Goal: Task Accomplishment & Management: Manage account settings

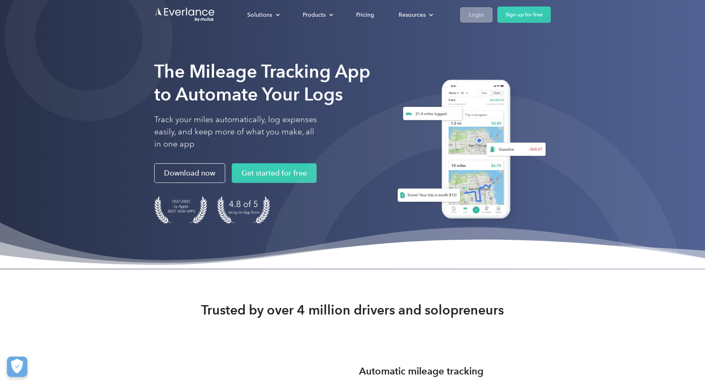
click at [475, 16] on div "Login" at bounding box center [476, 15] width 15 height 10
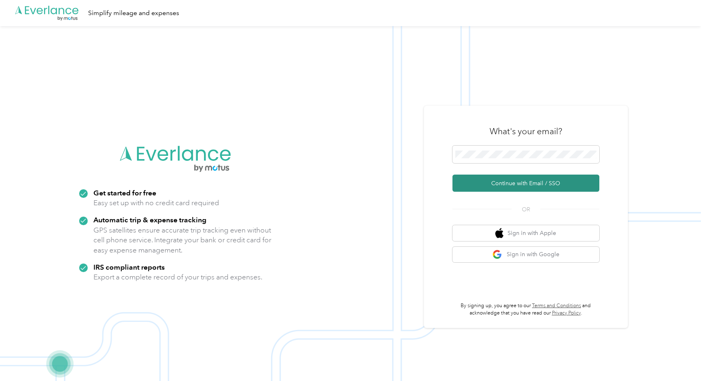
click at [483, 182] on button "Continue with Email / SSO" at bounding box center [526, 183] width 147 height 17
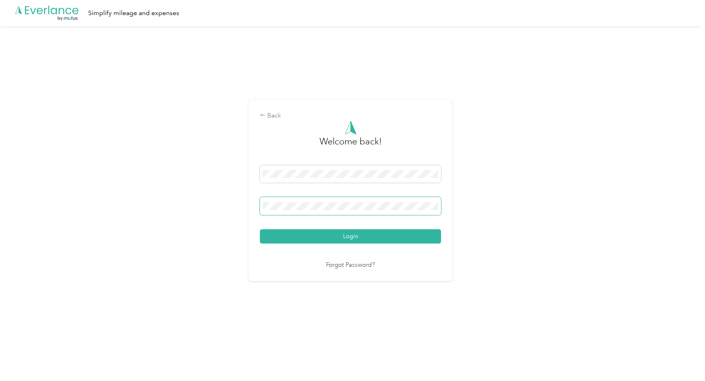
click at [353, 236] on button "Login" at bounding box center [350, 236] width 181 height 14
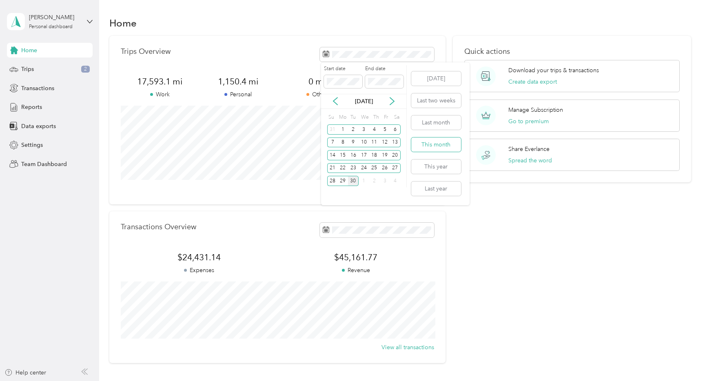
click at [438, 144] on button "This month" at bounding box center [436, 145] width 50 height 14
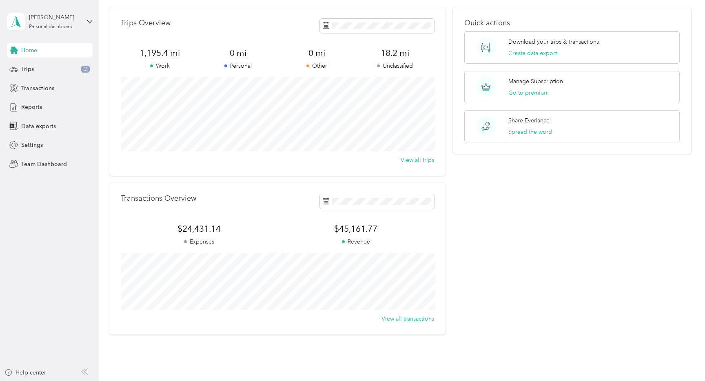
scroll to position [31, 0]
click at [39, 82] on div "Transactions" at bounding box center [50, 88] width 86 height 15
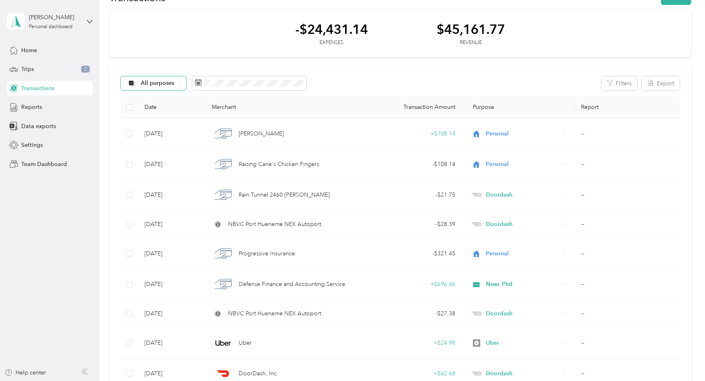
click at [164, 83] on span "All purposes" at bounding box center [158, 83] width 34 height 6
click at [156, 185] on span "Doordash" at bounding box center [161, 184] width 40 height 9
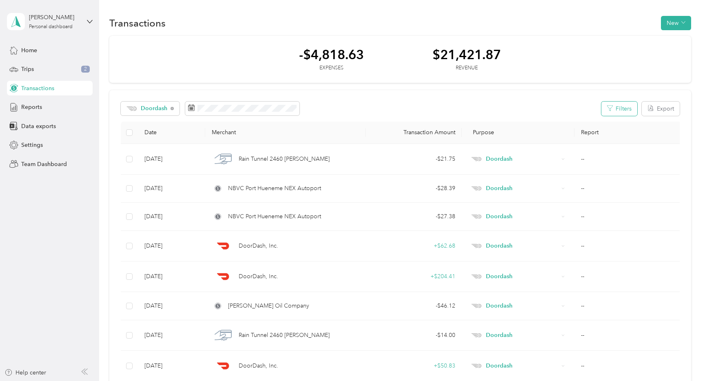
click at [613, 107] on icon "button" at bounding box center [610, 108] width 6 height 6
click at [612, 110] on icon "button" at bounding box center [610, 108] width 6 height 6
click at [618, 107] on button "Filters" at bounding box center [620, 109] width 36 height 14
click at [513, 186] on span "Expense" at bounding box center [513, 184] width 22 height 7
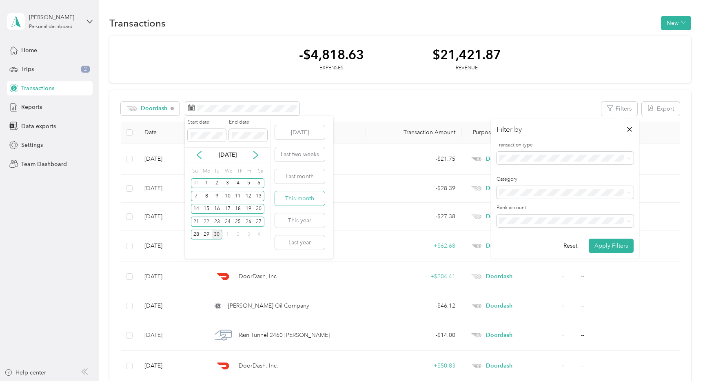
click at [293, 199] on button "This month" at bounding box center [300, 198] width 50 height 14
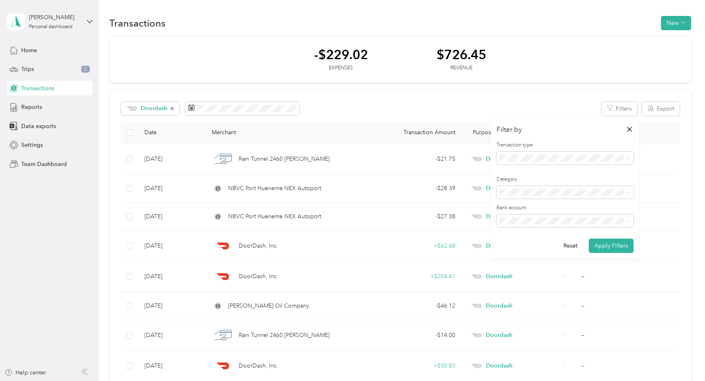
click at [513, 90] on div "Doordash Filters Export Date Merchant Transaction Amount Purpose Report Sep 27,…" at bounding box center [400, 372] width 582 height 564
